Goal: Connect with others: Connect with others

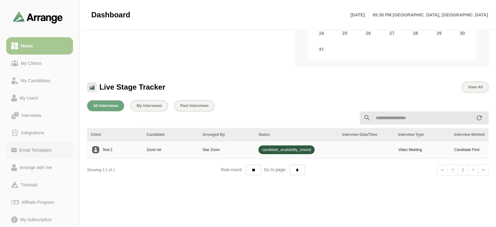
scroll to position [50, 0]
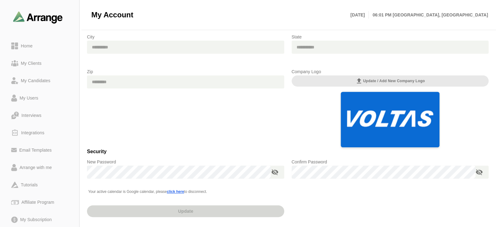
scroll to position [157, 0]
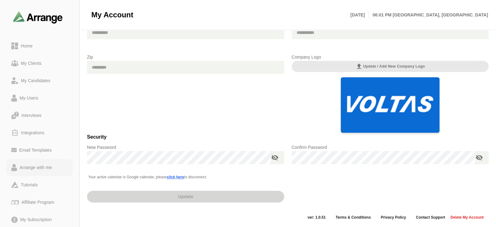
click at [50, 167] on div "Arrange with me" at bounding box center [35, 167] width 37 height 7
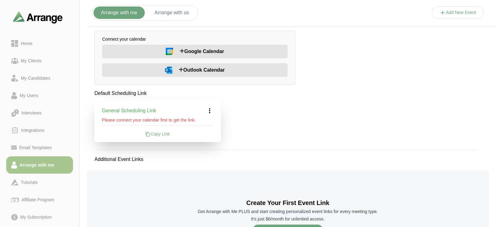
click at [181, 18] on button "Arrange with us" at bounding box center [171, 13] width 49 height 12
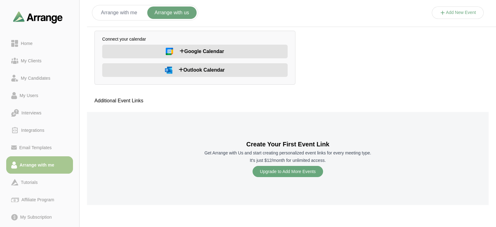
click at [130, 13] on button "Arrange with me" at bounding box center [118, 13] width 51 height 12
